Goal: Information Seeking & Learning: Learn about a topic

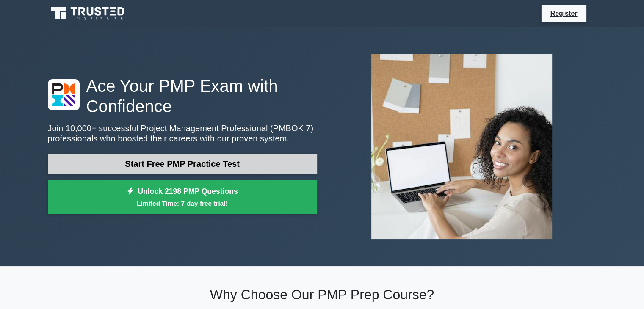
click at [273, 163] on link "Start Free PMP Practice Test" at bounding box center [182, 164] width 269 height 20
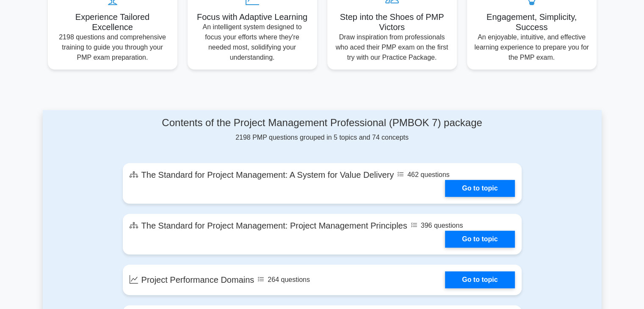
scroll to position [42, 0]
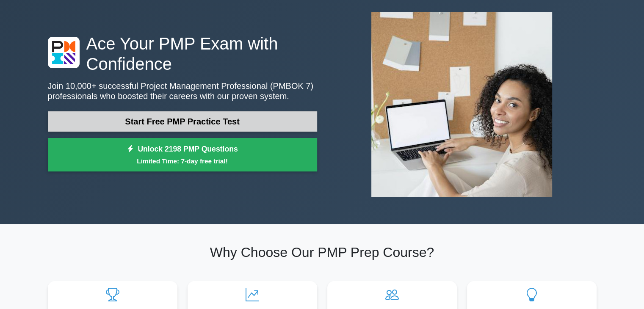
click at [216, 127] on link "Start Free PMP Practice Test" at bounding box center [182, 121] width 269 height 20
click at [185, 120] on link "Start Free PMP Practice Test" at bounding box center [182, 121] width 269 height 20
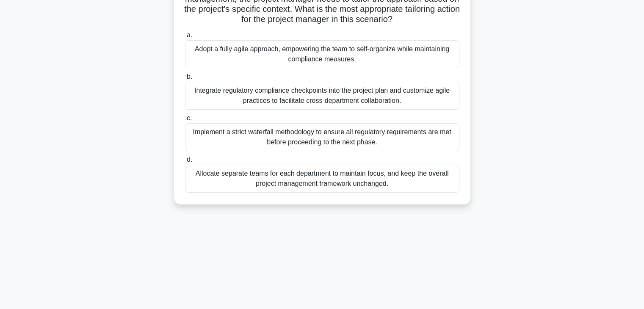
scroll to position [149, 0]
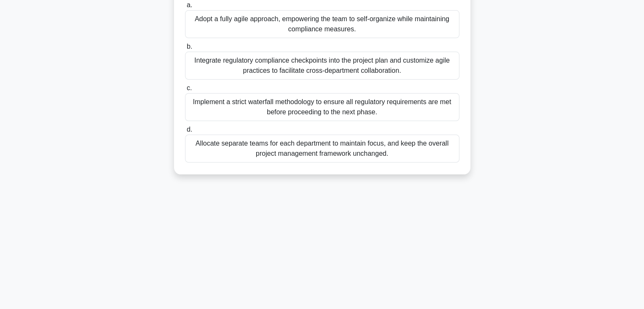
drag, startPoint x: 183, startPoint y: 62, endPoint x: 368, endPoint y: 156, distance: 207.7
click at [405, 159] on div "A project manager is leading the development of a mobile application for a heal…" at bounding box center [323, 37] width 290 height 269
copy div "A project manager is leading the development of a mobile application for a heal…"
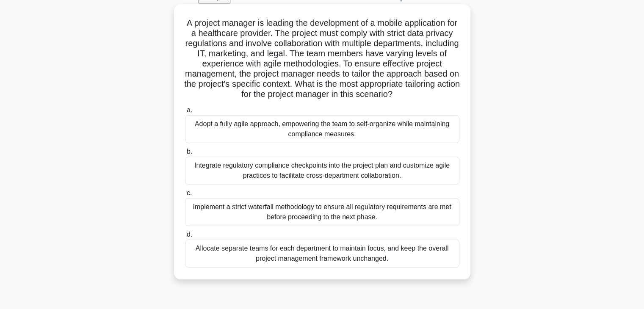
scroll to position [0, 0]
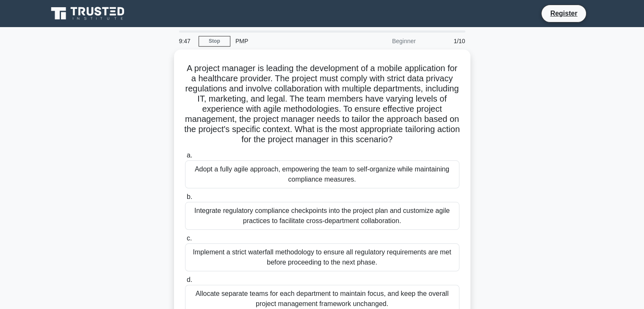
click at [586, 173] on div "A project manager is leading the development of a mobile application for a heal…" at bounding box center [322, 193] width 559 height 286
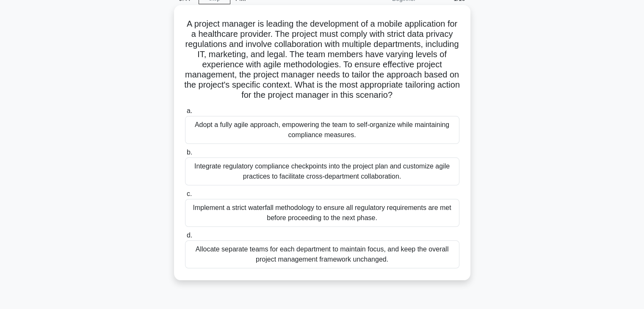
click at [280, 136] on div "Adopt a fully agile approach, empowering the team to self-organize while mainta…" at bounding box center [322, 130] width 275 height 28
click at [185, 114] on input "a. Adopt a fully agile approach, empowering the team to self-organize while mai…" at bounding box center [185, 111] width 0 height 6
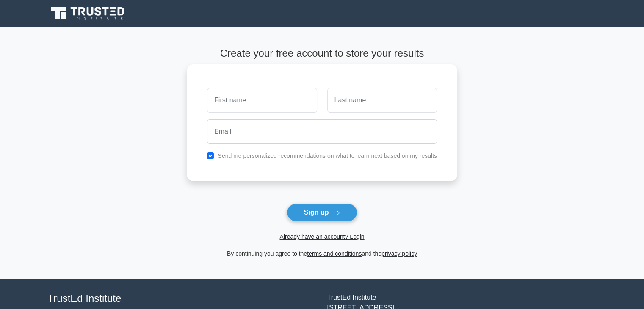
click at [263, 103] on input "text" at bounding box center [262, 100] width 110 height 25
type input "[PERSON_NAME]"
click at [347, 98] on input "text" at bounding box center [382, 100] width 110 height 25
type input "ghandour"
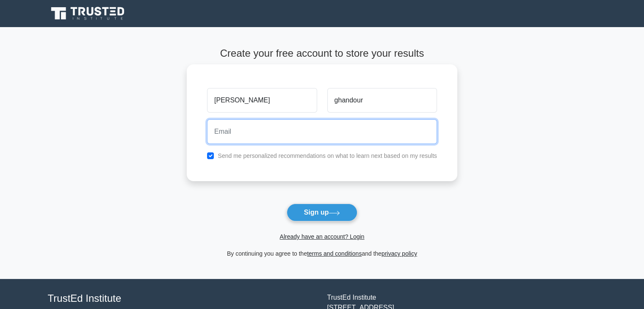
click at [325, 136] on input "email" at bounding box center [322, 131] width 230 height 25
type input "m.ghandourr@gmail.com"
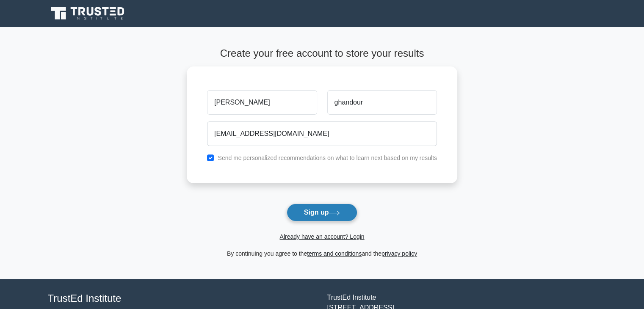
click at [326, 212] on button "Sign up" at bounding box center [322, 213] width 71 height 18
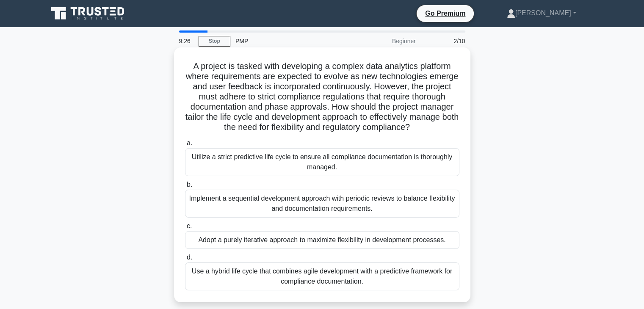
drag, startPoint x: 181, startPoint y: 58, endPoint x: 369, endPoint y: 270, distance: 283.3
click at [419, 282] on div "A project is tasked with developing a complex data analytics platform where req…" at bounding box center [323, 175] width 290 height 248
copy div "A project is tasked with developing a complex data analytics platform where req…"
click at [203, 261] on label "d. Use a hybrid life cycle that combines agile development with a predictive fr…" at bounding box center [322, 271] width 275 height 38
click at [185, 261] on input "d. Use a hybrid life cycle that combines agile development with a predictive fr…" at bounding box center [185, 258] width 0 height 6
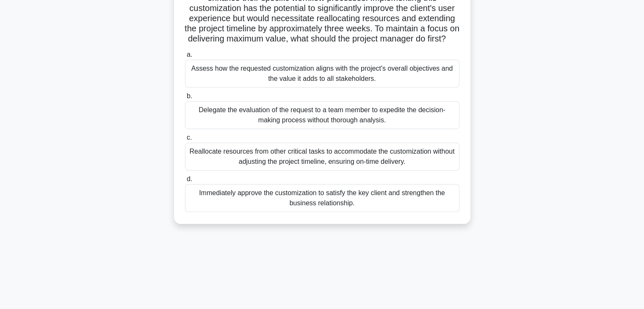
scroll to position [149, 0]
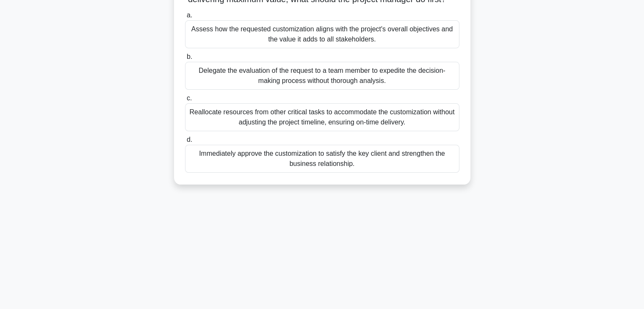
drag, startPoint x: 182, startPoint y: 56, endPoint x: 321, endPoint y: 178, distance: 184.9
click at [469, 257] on div "8:49 Stop PMP Beginner 3/10 A project manager is overseeing the development of …" at bounding box center [322, 94] width 559 height 424
copy div "A project manager is overseeing the development of an innovative project manage…"
click at [211, 48] on div "Assess how the requested customization aligns with the project's overall object…" at bounding box center [322, 34] width 275 height 28
click at [185, 18] on input "a. Assess how the requested customization aligns with the project's overall obj…" at bounding box center [185, 16] width 0 height 6
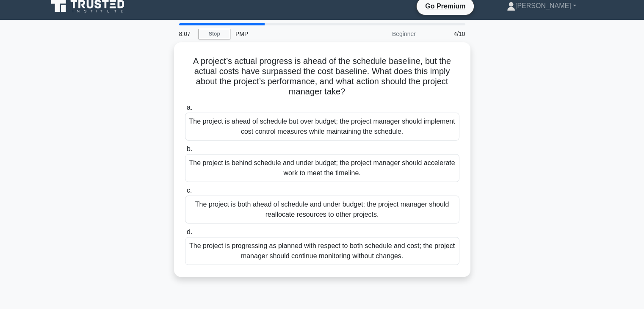
scroll to position [0, 0]
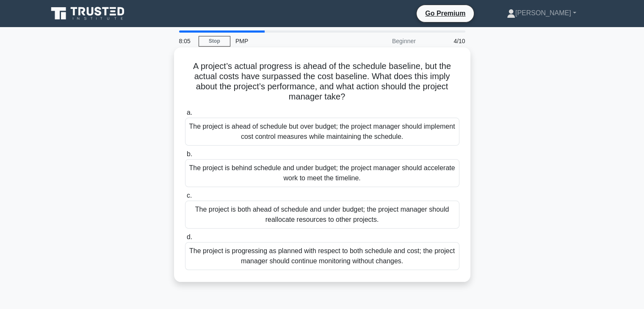
drag, startPoint x: 180, startPoint y: 52, endPoint x: 404, endPoint y: 280, distance: 319.6
click at [404, 280] on div "A project’s actual progress is ahead of the schedule baseline, but the actual c…" at bounding box center [322, 164] width 297 height 235
copy div "A project’s actual progress is ahead of the schedule baseline, but the actual c…"
click at [229, 134] on div "The project is ahead of schedule but over budget; the project manager should im…" at bounding box center [322, 132] width 275 height 28
click at [185, 116] on input "a. The project is ahead of schedule but over budget; the project manager should…" at bounding box center [185, 113] width 0 height 6
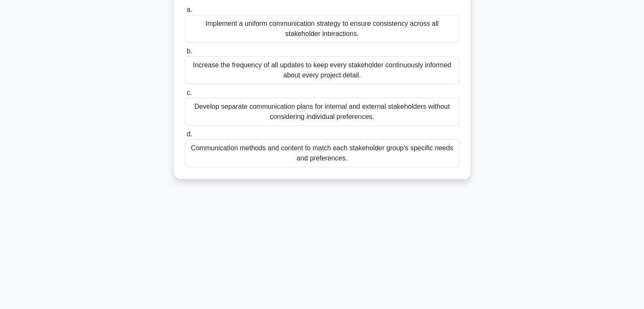
scroll to position [149, 0]
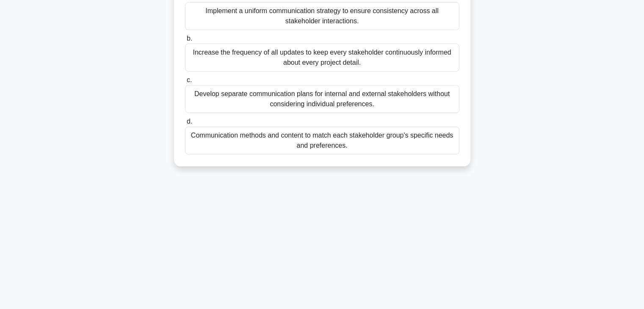
drag, startPoint x: 197, startPoint y: 60, endPoint x: 417, endPoint y: 309, distance: 332.3
click at [417, 309] on html "Go Premium Mohammad" at bounding box center [322, 81] width 644 height 458
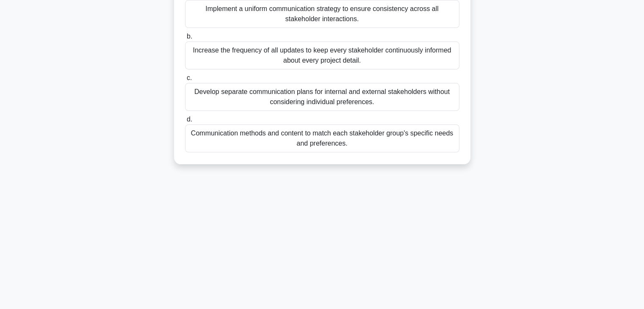
copy div "A project manager is leading the integration of a new inventory management syst…"
click at [234, 151] on div "Communication methods and content to match each stakeholder group's specific ne…" at bounding box center [322, 139] width 275 height 28
click at [185, 122] on input "d. Communication methods and content to match each stakeholder group's specific…" at bounding box center [185, 120] width 0 height 6
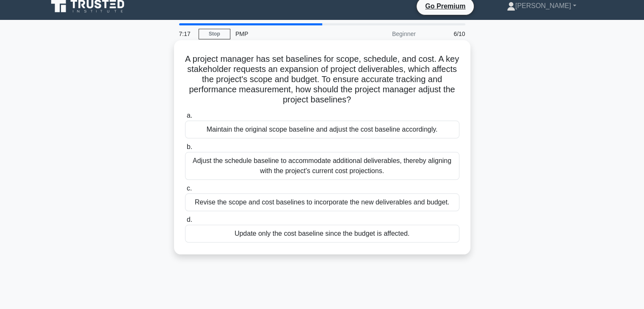
scroll to position [0, 0]
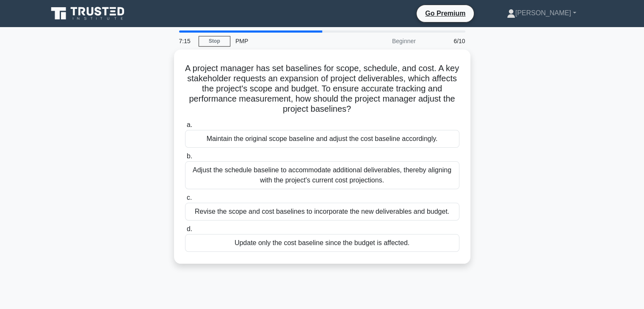
drag, startPoint x: 185, startPoint y: 55, endPoint x: 403, endPoint y: 263, distance: 301.5
click at [402, 263] on div "A project manager has set baselines for scope, schedule, and cost. A key stakeh…" at bounding box center [322, 162] width 559 height 225
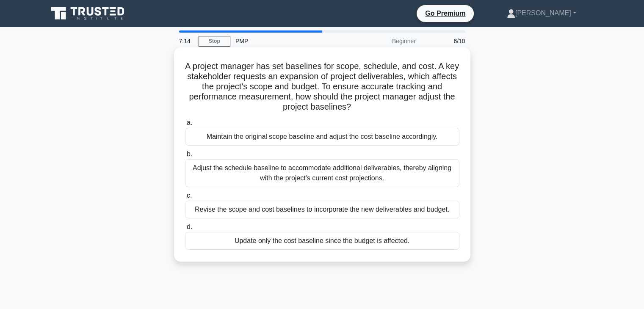
copy div "A project manager has set baselines for scope, schedule, and cost. A key stakeh…"
click at [211, 211] on div "Revise the scope and cost baselines to incorporate the new deliverables and bud…" at bounding box center [322, 210] width 275 height 18
click at [185, 199] on input "c. Revise the scope and cost baselines to incorporate the new deliverables and …" at bounding box center [185, 196] width 0 height 6
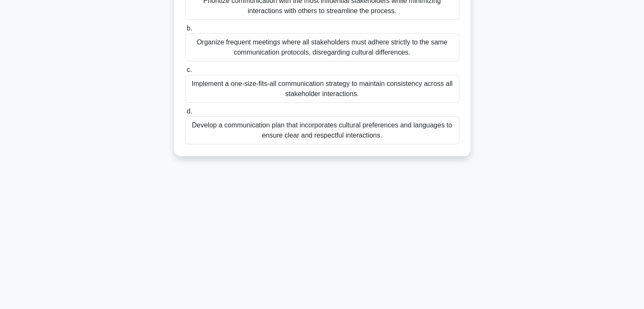
drag, startPoint x: 183, startPoint y: 58, endPoint x: 515, endPoint y: 322, distance: 424.8
click at [515, 309] on html "Go Premium Mohammad" at bounding box center [322, 81] width 644 height 458
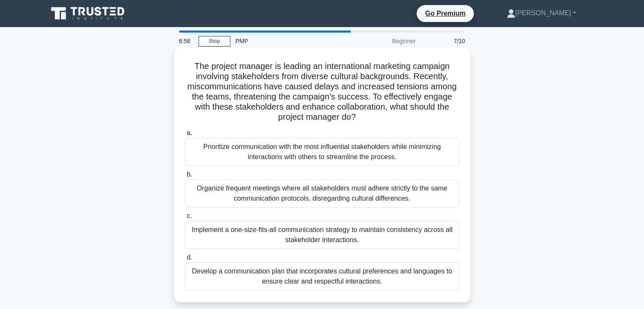
copy div "The project manager is leading an international marketing campaign involving st…"
click at [211, 272] on div "Develop a communication plan that incorporates cultural preferences and languag…" at bounding box center [322, 277] width 275 height 28
click at [185, 261] on input "d. Develop a communication plan that incorporates cultural preferences and lang…" at bounding box center [185, 258] width 0 height 6
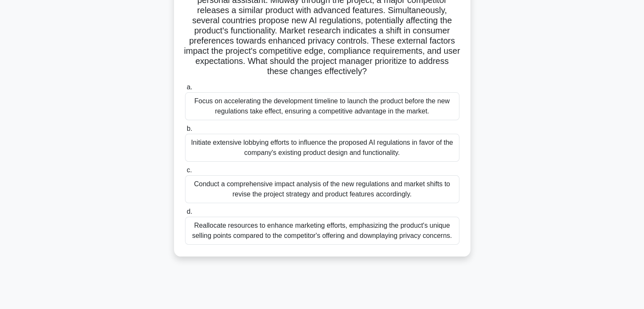
scroll to position [149, 0]
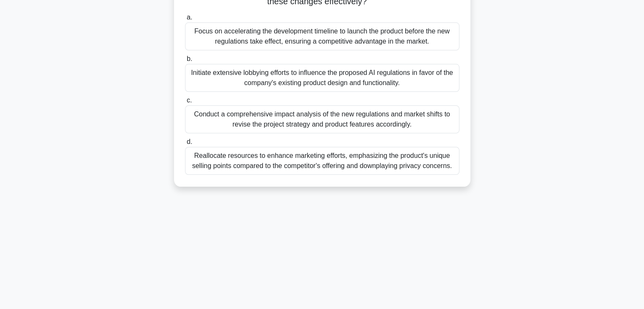
drag, startPoint x: 183, startPoint y: 58, endPoint x: 414, endPoint y: 329, distance: 356.3
click at [414, 309] on html "Go Premium Mohammad" at bounding box center [322, 81] width 644 height 458
click at [509, 194] on div "A global tech company is developing a groundbreaking AI-powered personal assist…" at bounding box center [322, 49] width 559 height 296
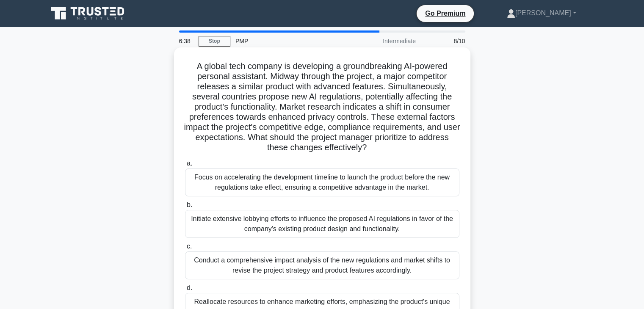
drag, startPoint x: 495, startPoint y: 193, endPoint x: 180, endPoint y: 57, distance: 343.4
click at [180, 57] on div "A global tech company is developing a groundbreaking AI-powered personal assist…" at bounding box center [322, 198] width 559 height 296
copy div "A global tech company is developing a groundbreaking AI-powered personal assist…"
click at [205, 270] on div "Conduct a comprehensive impact analysis of the new regulations and market shift…" at bounding box center [322, 266] width 275 height 28
click at [185, 250] on input "c. Conduct a comprehensive impact analysis of the new regulations and market sh…" at bounding box center [185, 247] width 0 height 6
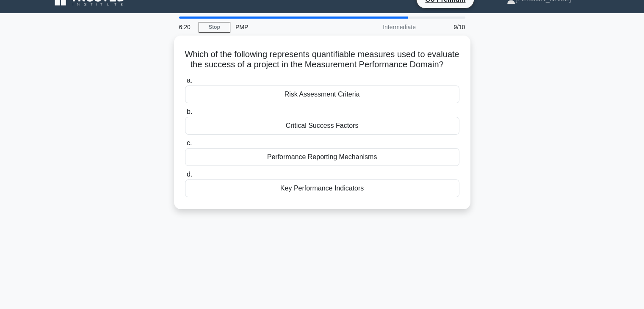
drag, startPoint x: 183, startPoint y: 49, endPoint x: 477, endPoint y: 308, distance: 392.3
click at [477, 308] on div "6:20 Stop PMP Intermediate 9/10 Which of the following represents quantifiable …" at bounding box center [322, 229] width 559 height 424
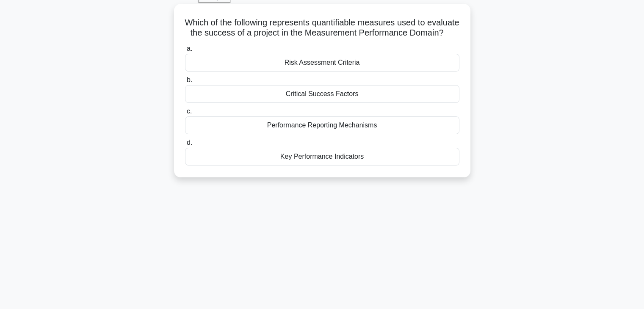
copy div "Which of the following represents quantifiable measures used to evaluate the su…"
click at [222, 166] on div "Key Performance Indicators" at bounding box center [322, 157] width 275 height 18
click at [185, 146] on input "d. Key Performance Indicators" at bounding box center [185, 143] width 0 height 6
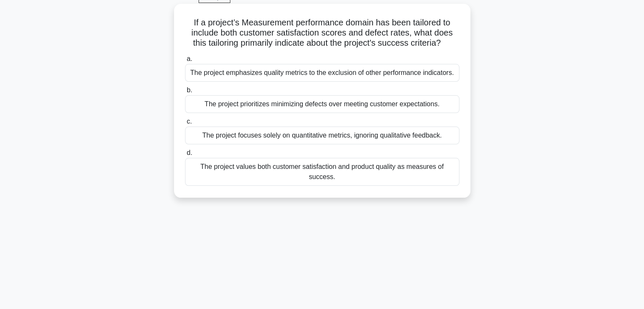
scroll to position [0, 0]
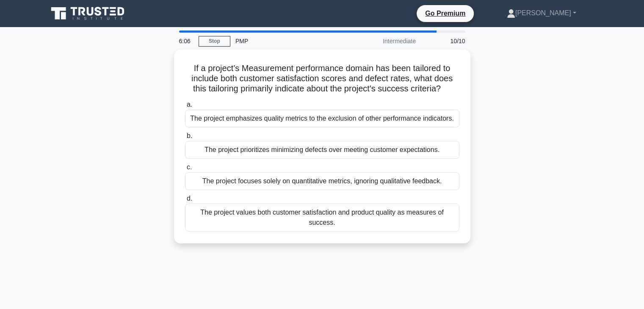
drag, startPoint x: 178, startPoint y: 56, endPoint x: 440, endPoint y: 304, distance: 360.5
click at [436, 299] on div "6:06 Stop PMP Intermediate 10/10 If a project’s Measurement performance domain …" at bounding box center [322, 243] width 559 height 424
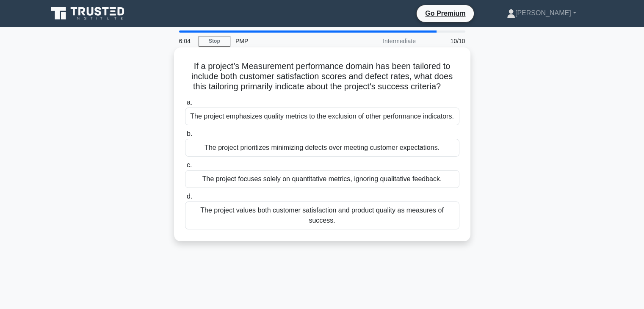
copy div "If a project’s Measurement performance domain has been tailored to include both…"
click at [208, 221] on div "The project values both customer satisfaction and product quality as measures o…" at bounding box center [322, 216] width 275 height 28
click at [185, 200] on input "d. The project values both customer satisfaction and product quality as measure…" at bounding box center [185, 197] width 0 height 6
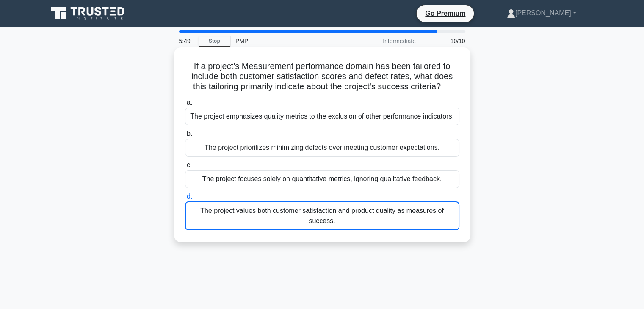
click at [398, 218] on div "The project values both customer satisfaction and product quality as measures o…" at bounding box center [322, 216] width 275 height 29
click at [185, 200] on input "d. The project values both customer satisfaction and product quality as measure…" at bounding box center [185, 197] width 0 height 6
click at [328, 218] on div "The project values both customer satisfaction and product quality as measures o…" at bounding box center [322, 216] width 275 height 29
click at [185, 200] on input "d. The project values both customer satisfaction and product quality as measure…" at bounding box center [185, 197] width 0 height 6
click at [283, 207] on div "The project values both customer satisfaction and product quality as measures o…" at bounding box center [322, 216] width 275 height 29
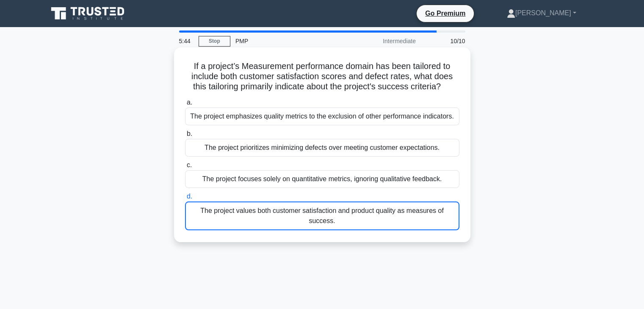
click at [185, 200] on input "d. The project values both customer satisfaction and product quality as measure…" at bounding box center [185, 197] width 0 height 6
click at [278, 181] on div "The project focuses solely on quantitative metrics, ignoring qualitative feedba…" at bounding box center [322, 179] width 275 height 18
click at [185, 168] on input "c. The project focuses solely on quantitative metrics, ignoring qualitative fee…" at bounding box center [185, 166] width 0 height 6
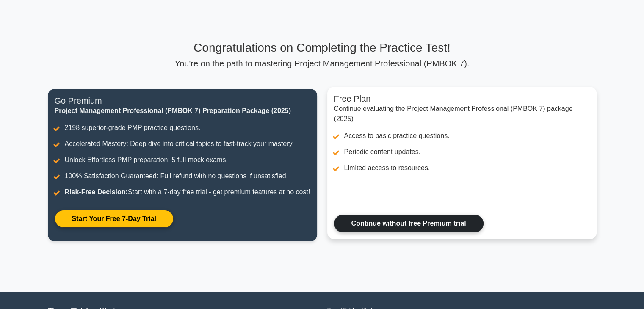
scroll to position [42, 0]
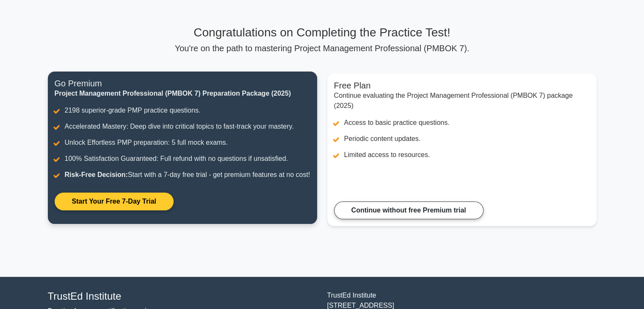
click at [92, 204] on link "Start Your Free 7-Day Trial" at bounding box center [114, 202] width 119 height 18
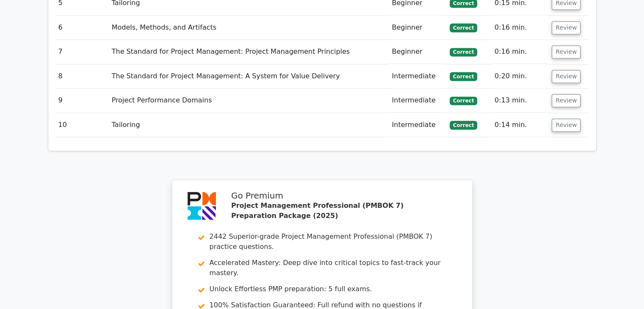
scroll to position [1424, 0]
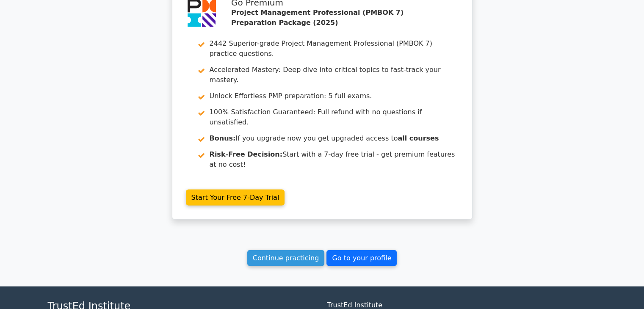
click at [380, 250] on link "Go to your profile" at bounding box center [362, 258] width 70 height 16
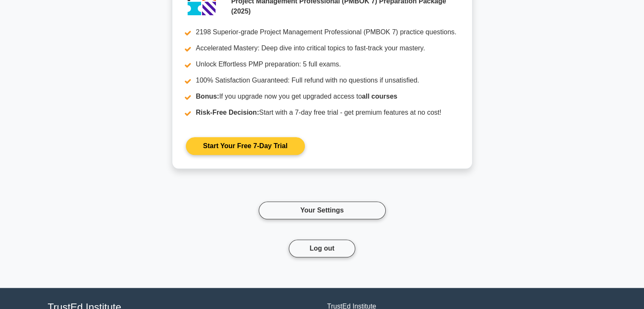
scroll to position [940, 0]
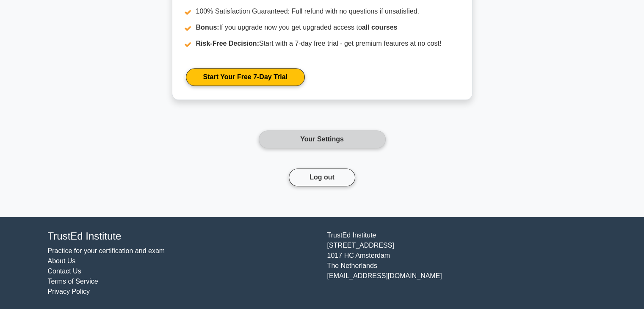
click at [330, 131] on link "Your Settings" at bounding box center [322, 139] width 127 height 18
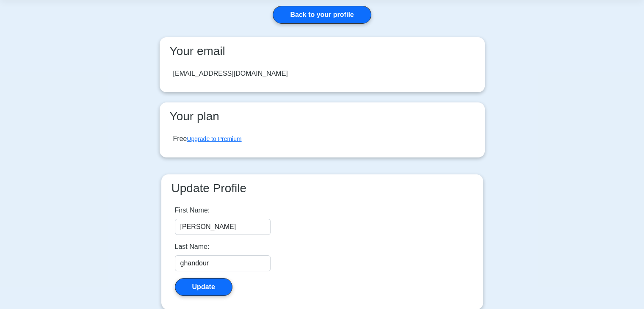
scroll to position [168, 0]
